Goal: Browse casually

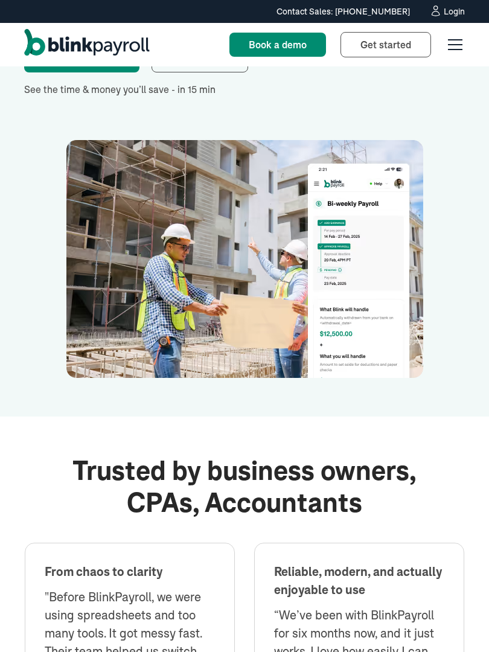
scroll to position [2791, 0]
click at [173, 283] on img at bounding box center [244, 259] width 357 height 238
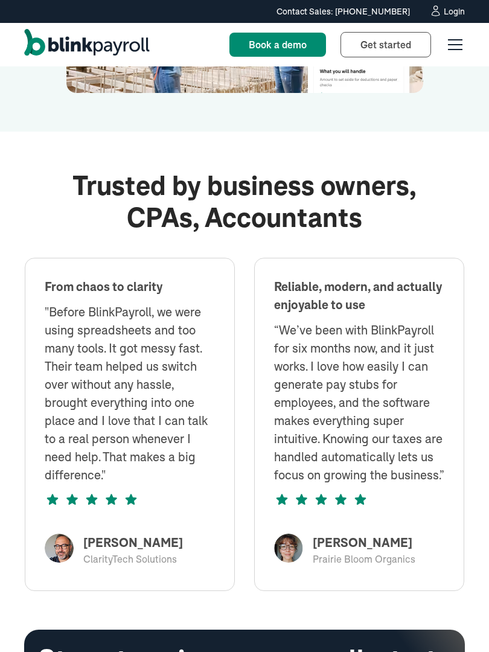
scroll to position [3076, 0]
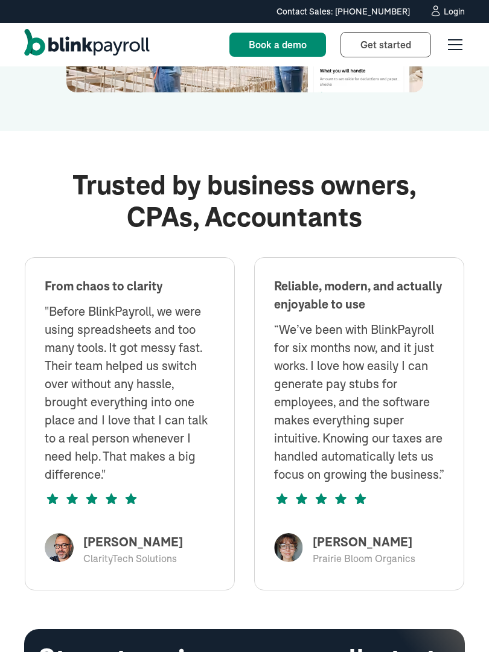
click at [192, 257] on div "From chaos to clarity "Before BlinkPayroll, we were using spreadsheets and too …" at bounding box center [130, 423] width 210 height 333
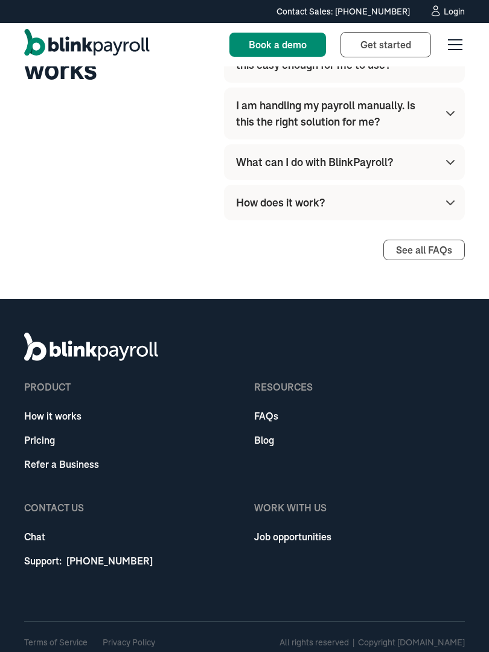
scroll to position [4220, 0]
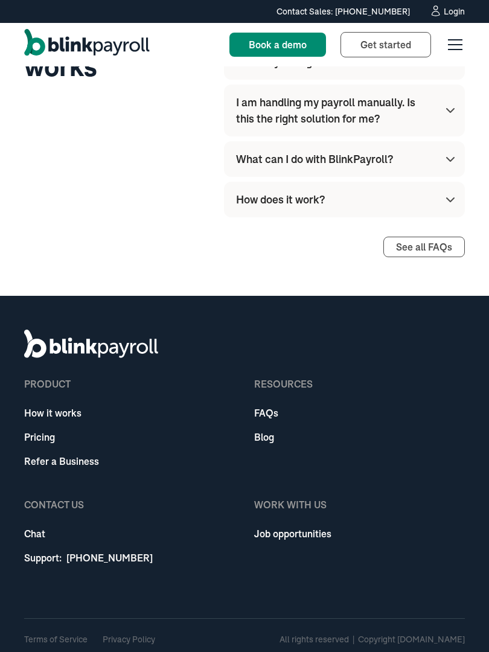
click at [125, 476] on div "product How it works Pricing Refer a Business Resources FAQs Blog Contact Us Ch…" at bounding box center [244, 435] width 440 height 279
